Goal: Task Accomplishment & Management: Manage account settings

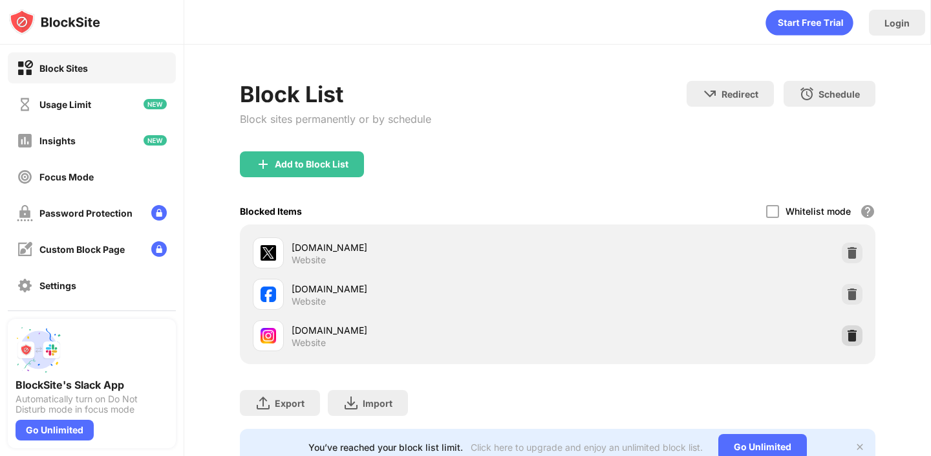
click at [853, 333] on img at bounding box center [852, 335] width 13 height 13
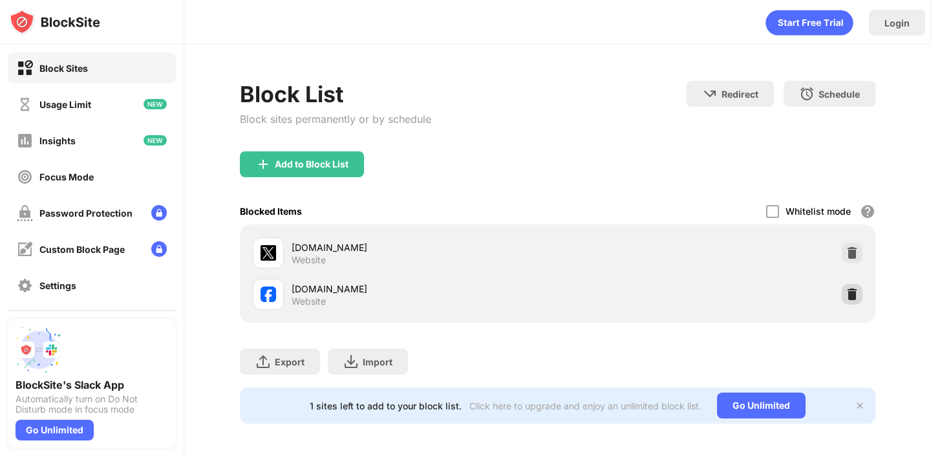
click at [853, 294] on img at bounding box center [852, 294] width 13 height 13
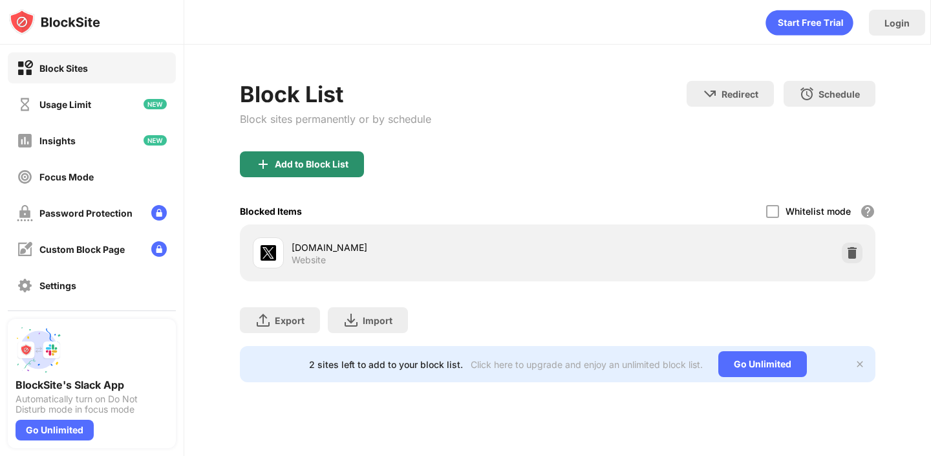
click at [313, 169] on div "Add to Block List" at bounding box center [312, 164] width 74 height 10
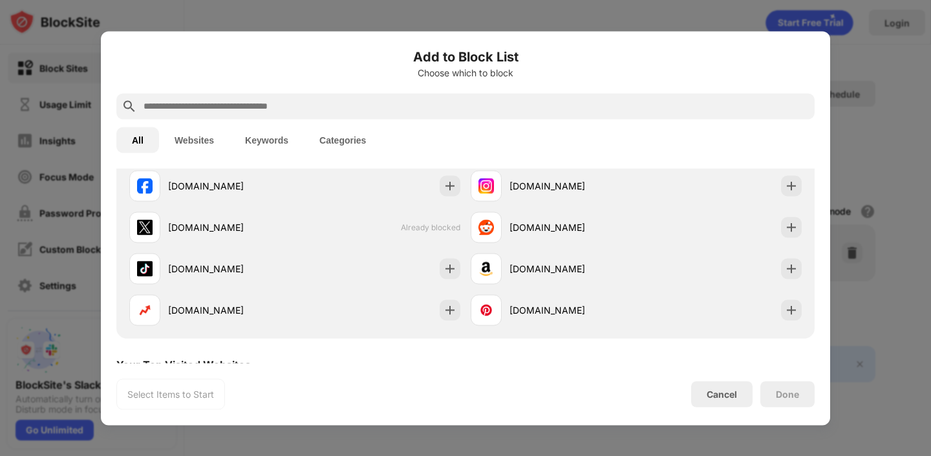
scroll to position [281, 0]
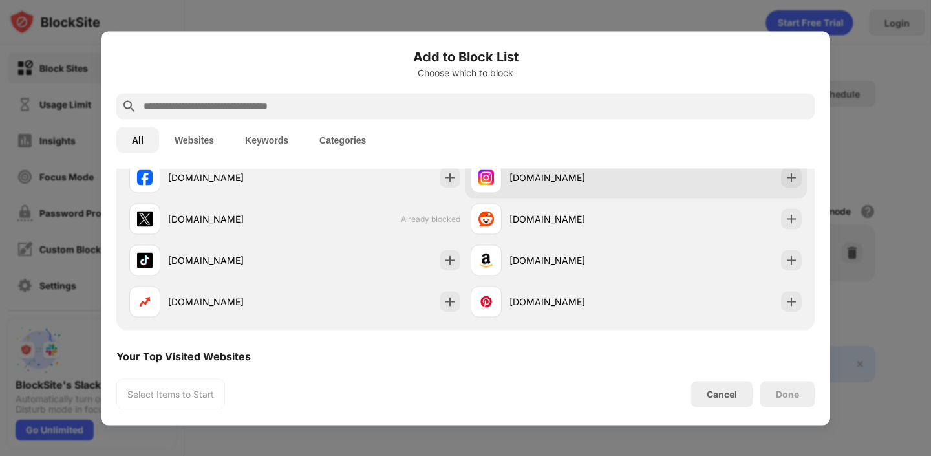
click at [604, 175] on div "[DOMAIN_NAME]" at bounding box center [572, 178] width 127 height 14
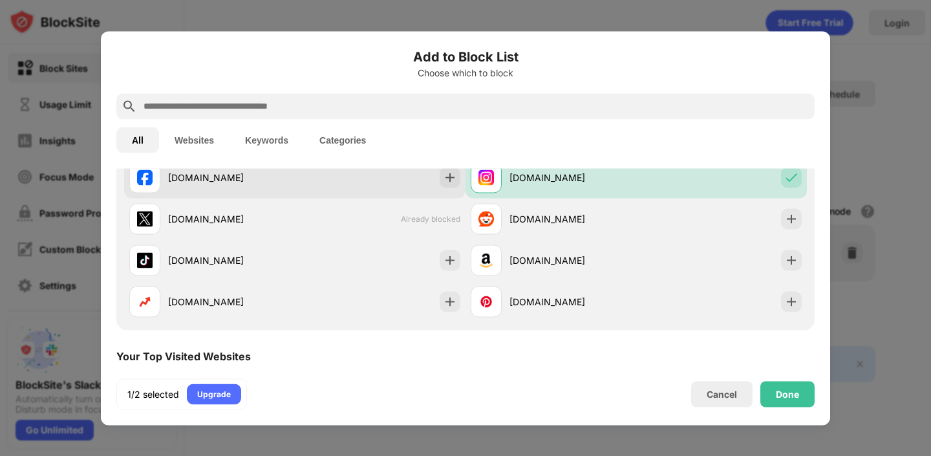
click at [378, 176] on div "[DOMAIN_NAME]" at bounding box center [294, 176] width 341 height 41
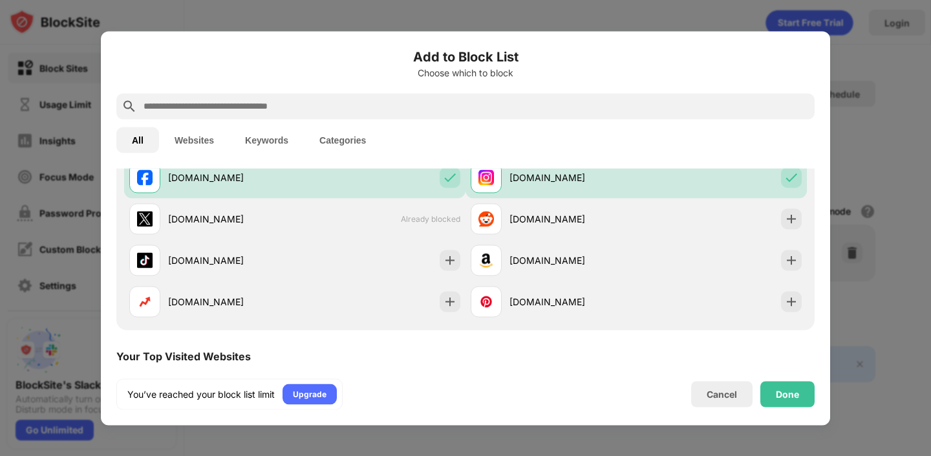
click at [788, 389] on div "Done" at bounding box center [787, 394] width 23 height 10
